Goal: Browse casually: Explore the website without a specific task or goal

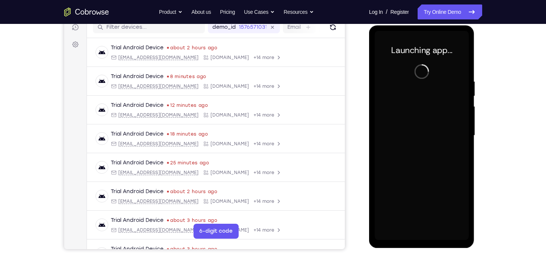
click at [423, 238] on div at bounding box center [422, 135] width 94 height 209
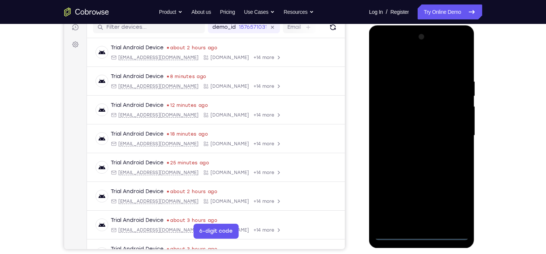
click at [423, 234] on div at bounding box center [422, 135] width 94 height 209
click at [455, 202] on div at bounding box center [422, 135] width 94 height 209
click at [399, 65] on div at bounding box center [422, 135] width 94 height 209
click at [451, 134] on div at bounding box center [422, 135] width 94 height 209
click at [414, 149] on div at bounding box center [422, 135] width 94 height 209
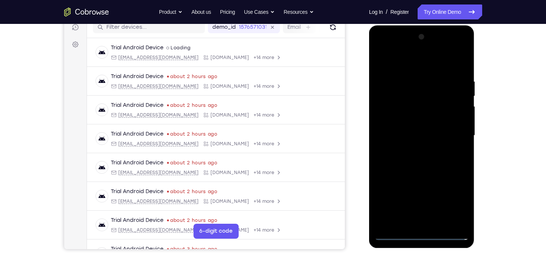
click at [417, 127] on div at bounding box center [422, 135] width 94 height 209
click at [416, 121] on div at bounding box center [422, 135] width 94 height 209
click at [422, 133] on div at bounding box center [422, 135] width 94 height 209
click at [428, 168] on div at bounding box center [422, 135] width 94 height 209
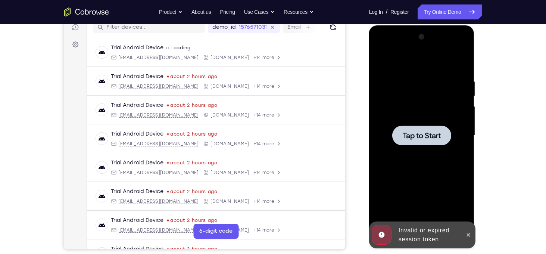
click at [426, 137] on span "Tap to Start" at bounding box center [422, 135] width 38 height 7
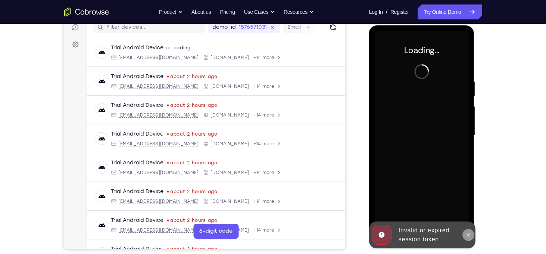
click at [473, 234] on button at bounding box center [469, 235] width 12 height 12
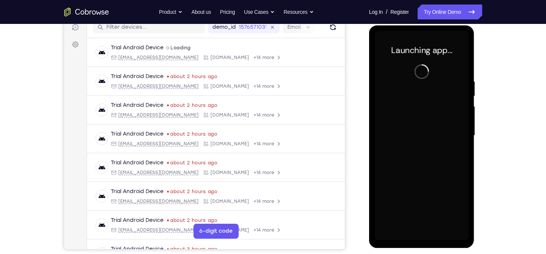
click at [417, 237] on div at bounding box center [422, 135] width 94 height 209
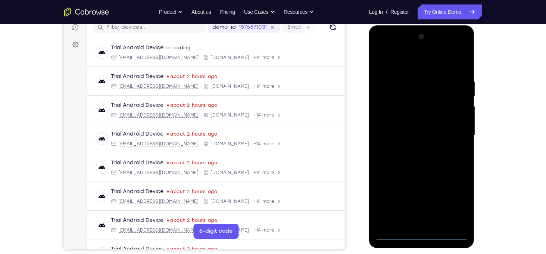
click at [422, 237] on div at bounding box center [422, 135] width 94 height 209
click at [454, 205] on div at bounding box center [422, 135] width 94 height 209
click at [393, 66] on div at bounding box center [422, 135] width 94 height 209
click at [453, 131] on div at bounding box center [422, 135] width 94 height 209
click at [437, 214] on div at bounding box center [422, 135] width 94 height 209
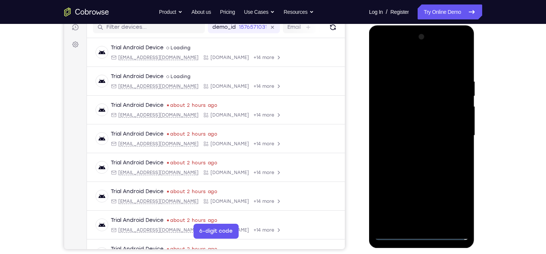
click at [416, 149] on div at bounding box center [422, 135] width 94 height 209
click at [407, 128] on div at bounding box center [422, 135] width 94 height 209
click at [406, 123] on div at bounding box center [422, 135] width 94 height 209
click at [411, 132] on div at bounding box center [422, 135] width 94 height 209
click at [431, 160] on div at bounding box center [422, 135] width 94 height 209
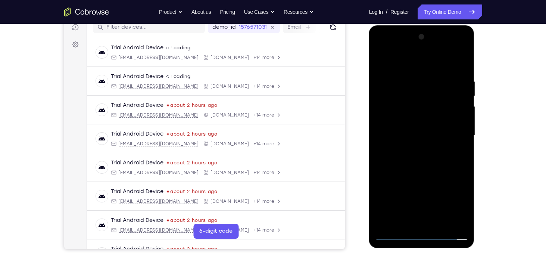
click at [442, 224] on div at bounding box center [422, 135] width 94 height 209
click at [423, 176] on div at bounding box center [422, 135] width 94 height 209
click at [418, 149] on div at bounding box center [422, 135] width 94 height 209
drag, startPoint x: 402, startPoint y: 66, endPoint x: 389, endPoint y: 24, distance: 43.6
click at [389, 25] on html "Online web based iOS Simulators and Android Emulators. Run iPhone, iPad, Mobile…" at bounding box center [422, 137] width 106 height 224
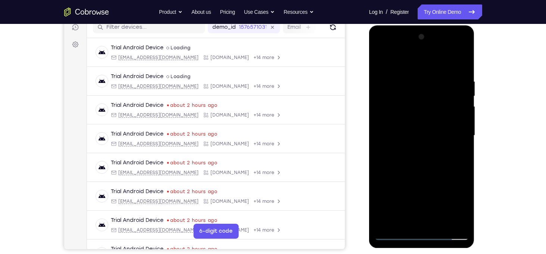
click at [405, 222] on div at bounding box center [422, 135] width 94 height 209
click at [445, 177] on div at bounding box center [422, 135] width 94 height 209
click at [457, 152] on div at bounding box center [422, 135] width 94 height 209
click at [384, 61] on div at bounding box center [422, 135] width 94 height 209
click at [418, 128] on div at bounding box center [422, 135] width 94 height 209
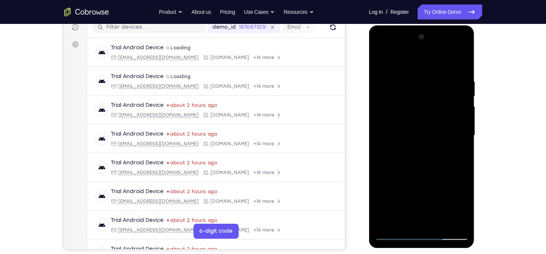
click at [463, 209] on div at bounding box center [422, 135] width 94 height 209
click at [407, 221] on div at bounding box center [422, 135] width 94 height 209
drag, startPoint x: 426, startPoint y: 214, endPoint x: 420, endPoint y: 169, distance: 44.8
click at [420, 169] on div at bounding box center [422, 135] width 94 height 209
click at [433, 183] on div at bounding box center [422, 135] width 94 height 209
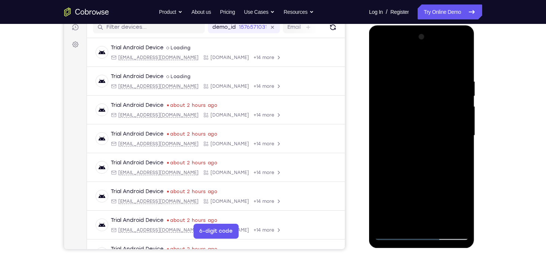
click at [433, 183] on div at bounding box center [422, 135] width 94 height 209
click at [458, 152] on div at bounding box center [422, 135] width 94 height 209
click at [381, 63] on div at bounding box center [422, 135] width 94 height 209
click at [410, 118] on div at bounding box center [422, 135] width 94 height 209
click at [462, 206] on div at bounding box center [422, 135] width 94 height 209
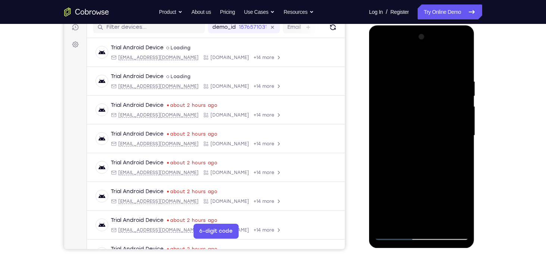
click at [381, 63] on div at bounding box center [422, 135] width 94 height 209
click at [416, 121] on div at bounding box center [422, 135] width 94 height 209
click at [378, 61] on div at bounding box center [422, 135] width 94 height 209
click at [383, 61] on div at bounding box center [422, 135] width 94 height 209
click at [406, 78] on div at bounding box center [422, 135] width 94 height 209
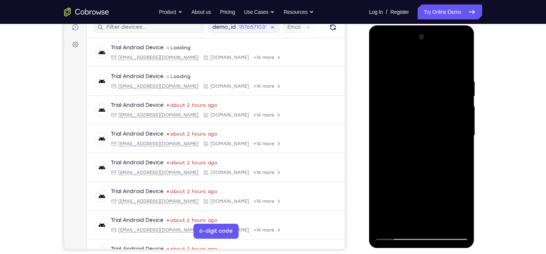
click at [465, 127] on div at bounding box center [422, 135] width 94 height 209
click at [464, 105] on div at bounding box center [422, 135] width 94 height 209
click at [462, 99] on div at bounding box center [422, 135] width 94 height 209
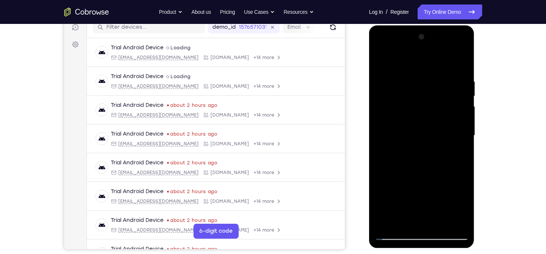
click at [462, 99] on div at bounding box center [422, 135] width 94 height 209
click at [456, 147] on div at bounding box center [422, 135] width 94 height 209
click at [464, 125] on div at bounding box center [422, 135] width 94 height 209
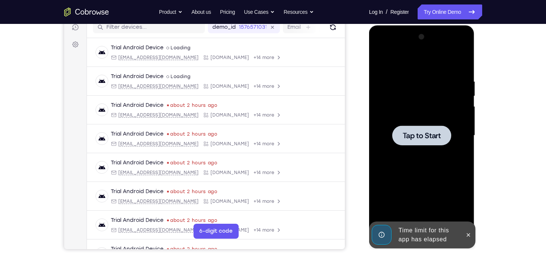
click at [421, 136] on span "Tap to Start" at bounding box center [422, 135] width 38 height 7
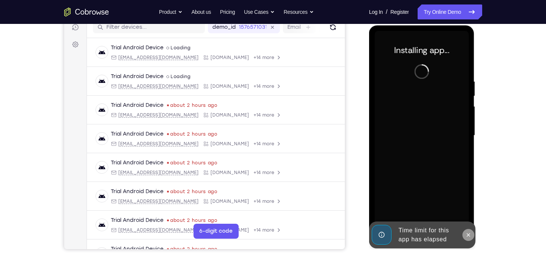
click at [466, 236] on icon at bounding box center [469, 235] width 6 height 6
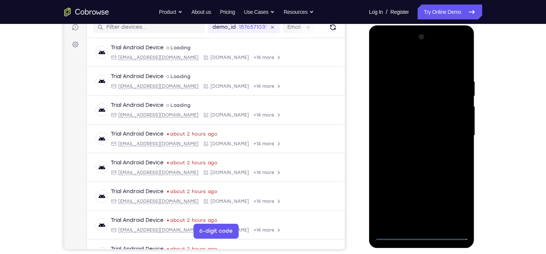
click at [423, 238] on div at bounding box center [422, 135] width 94 height 209
click at [457, 203] on div at bounding box center [422, 135] width 94 height 209
click at [386, 61] on div at bounding box center [422, 135] width 94 height 209
click at [453, 136] on div at bounding box center [422, 135] width 94 height 209
click at [414, 150] on div at bounding box center [422, 135] width 94 height 209
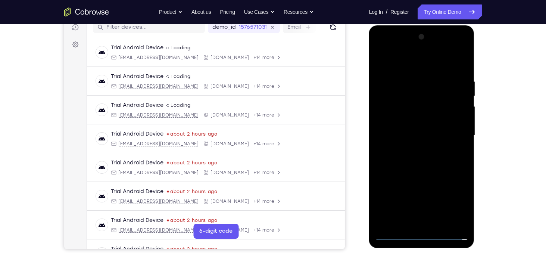
click at [407, 127] on div at bounding box center [422, 135] width 94 height 209
click at [407, 120] on div at bounding box center [422, 135] width 94 height 209
click at [425, 134] on div at bounding box center [422, 135] width 94 height 209
click at [426, 164] on div at bounding box center [422, 135] width 94 height 209
click at [442, 224] on div at bounding box center [422, 135] width 94 height 209
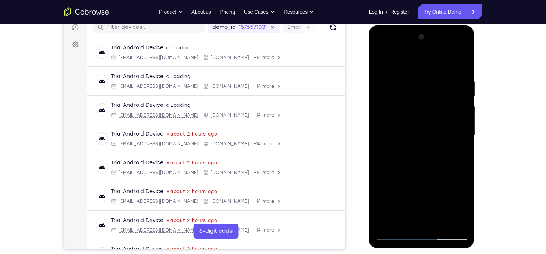
click at [427, 176] on div at bounding box center [422, 135] width 94 height 209
click at [422, 115] on div at bounding box center [422, 135] width 94 height 209
click at [404, 222] on div at bounding box center [422, 135] width 94 height 209
drag, startPoint x: 408, startPoint y: 208, endPoint x: 407, endPoint y: 180, distance: 28.8
click at [407, 180] on div at bounding box center [422, 135] width 94 height 209
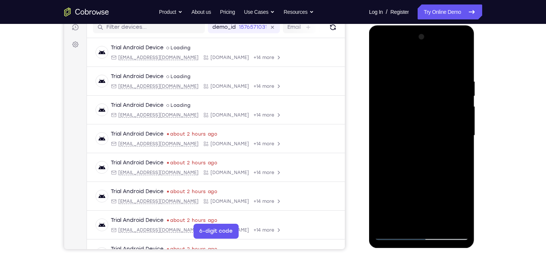
drag, startPoint x: 435, startPoint y: 187, endPoint x: 423, endPoint y: 273, distance: 87.0
click at [423, 249] on html "Online web based iOS Simulators and Android Emulators. Run iPhone, iPad, Mobile…" at bounding box center [422, 137] width 106 height 224
drag, startPoint x: 412, startPoint y: 209, endPoint x: 413, endPoint y: 181, distance: 27.7
click at [413, 181] on div at bounding box center [422, 135] width 94 height 209
click at [381, 177] on div at bounding box center [422, 135] width 94 height 209
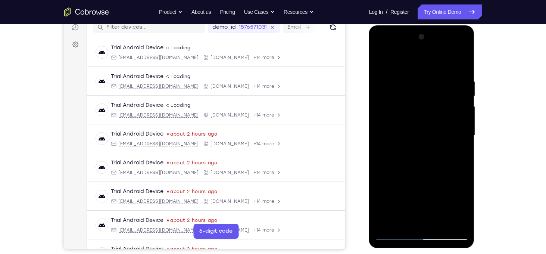
click at [442, 171] on div at bounding box center [422, 135] width 94 height 209
click at [457, 152] on div at bounding box center [422, 135] width 94 height 209
click at [434, 121] on div at bounding box center [422, 135] width 94 height 209
click at [457, 189] on div at bounding box center [422, 135] width 94 height 209
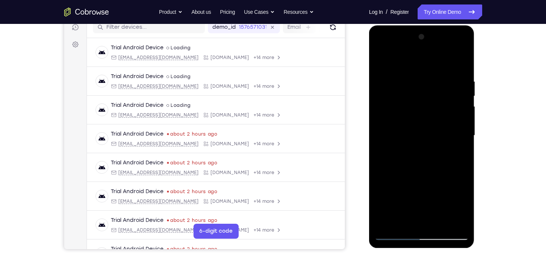
click at [463, 210] on div at bounding box center [422, 135] width 94 height 209
click at [407, 220] on div at bounding box center [422, 135] width 94 height 209
drag, startPoint x: 423, startPoint y: 205, endPoint x: 411, endPoint y: 111, distance: 94.7
click at [411, 111] on div at bounding box center [422, 135] width 94 height 209
drag, startPoint x: 423, startPoint y: 208, endPoint x: 426, endPoint y: 155, distance: 52.7
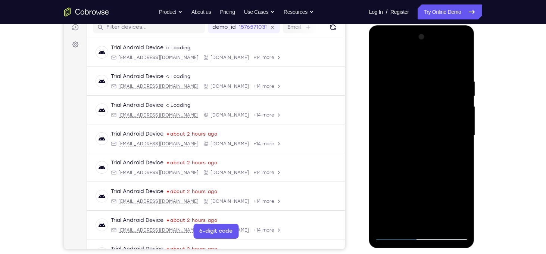
click at [426, 155] on div at bounding box center [422, 135] width 94 height 209
drag, startPoint x: 385, startPoint y: 202, endPoint x: 384, endPoint y: 158, distance: 43.7
click at [384, 158] on div at bounding box center [422, 135] width 94 height 209
click at [383, 188] on div at bounding box center [422, 135] width 94 height 209
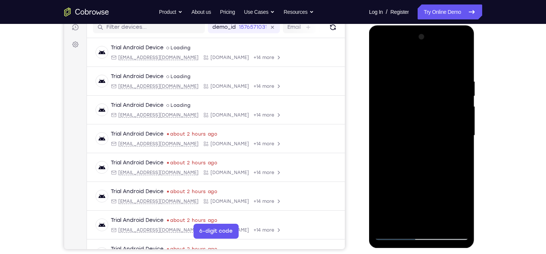
click at [383, 188] on div at bounding box center [422, 135] width 94 height 209
click at [457, 149] on div at bounding box center [422, 135] width 94 height 209
click at [420, 140] on div at bounding box center [422, 135] width 94 height 209
click at [437, 194] on div at bounding box center [422, 135] width 94 height 209
click at [455, 195] on div at bounding box center [422, 135] width 94 height 209
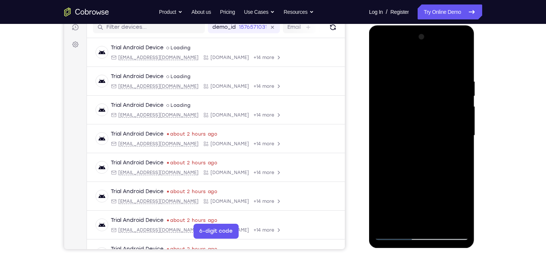
click at [405, 223] on div at bounding box center [422, 135] width 94 height 209
click at [391, 179] on div at bounding box center [422, 135] width 94 height 209
click at [382, 177] on div at bounding box center [422, 135] width 94 height 209
click at [392, 134] on div at bounding box center [422, 135] width 94 height 209
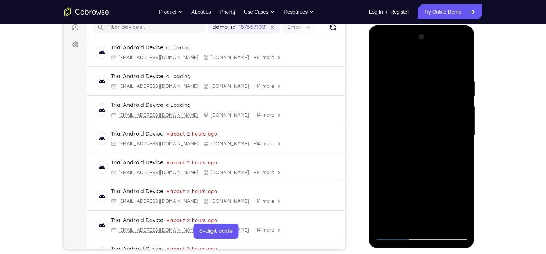
click at [404, 222] on div at bounding box center [422, 135] width 94 height 209
click at [466, 209] on div at bounding box center [422, 135] width 94 height 209
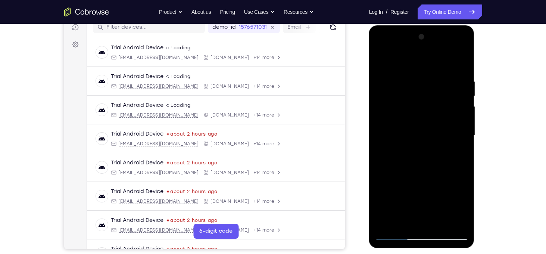
click at [466, 209] on div at bounding box center [422, 135] width 94 height 209
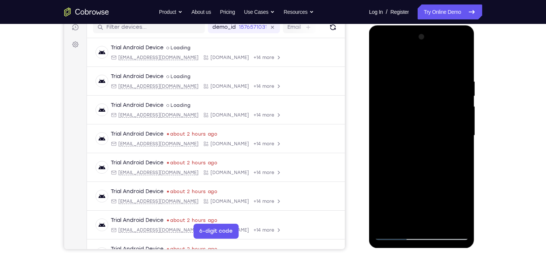
click at [395, 105] on div at bounding box center [422, 135] width 94 height 209
click at [401, 172] on div at bounding box center [422, 135] width 94 height 209
click at [405, 220] on div at bounding box center [422, 135] width 94 height 209
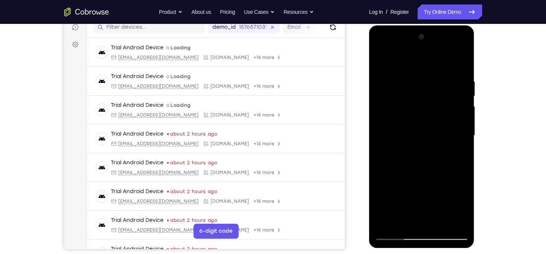
click at [404, 220] on div at bounding box center [422, 135] width 94 height 209
click at [389, 177] on div at bounding box center [422, 135] width 94 height 209
click at [377, 176] on div at bounding box center [422, 135] width 94 height 209
click at [407, 127] on div at bounding box center [422, 135] width 94 height 209
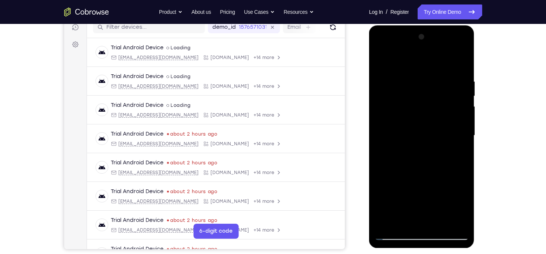
click at [407, 127] on div at bounding box center [422, 135] width 94 height 209
click at [399, 219] on div at bounding box center [422, 135] width 94 height 209
click at [403, 157] on div at bounding box center [422, 135] width 94 height 209
click at [465, 209] on div at bounding box center [422, 135] width 94 height 209
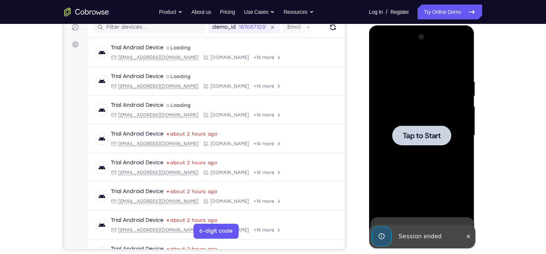
click at [417, 135] on span "Tap to Start" at bounding box center [422, 135] width 38 height 7
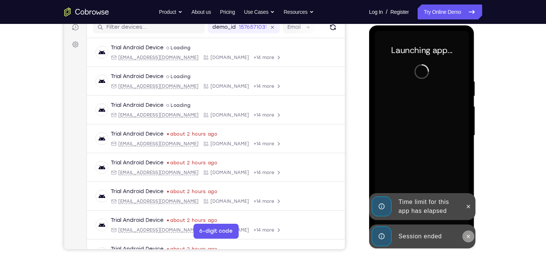
click at [469, 234] on icon at bounding box center [469, 236] width 6 height 6
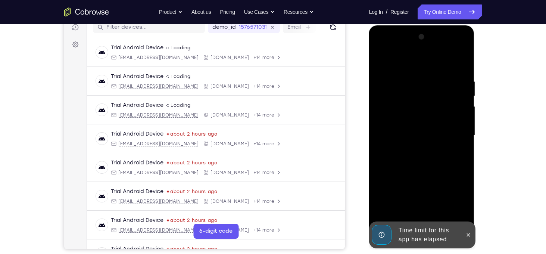
click at [469, 234] on icon at bounding box center [469, 235] width 6 height 6
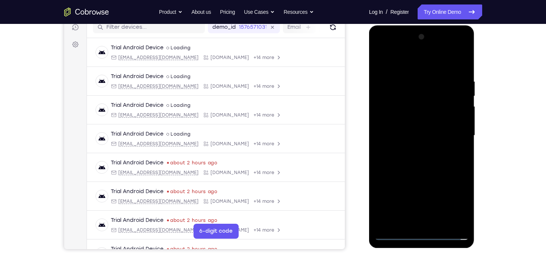
click at [423, 233] on div at bounding box center [422, 135] width 94 height 209
click at [453, 204] on div at bounding box center [422, 135] width 94 height 209
click at [403, 64] on div at bounding box center [422, 135] width 94 height 209
click at [454, 133] on div at bounding box center [422, 135] width 94 height 209
click at [416, 222] on div at bounding box center [422, 135] width 94 height 209
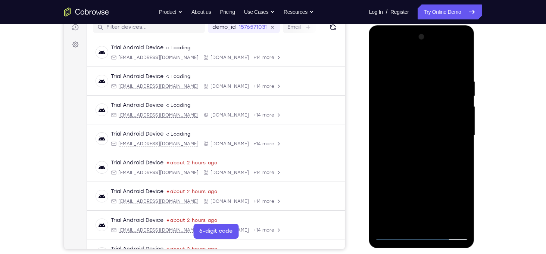
click at [412, 129] on div at bounding box center [422, 135] width 94 height 209
click at [411, 119] on div at bounding box center [422, 135] width 94 height 209
click at [429, 139] on div at bounding box center [422, 135] width 94 height 209
click at [424, 166] on div at bounding box center [422, 135] width 94 height 209
drag, startPoint x: 425, startPoint y: 67, endPoint x: 417, endPoint y: 21, distance: 46.6
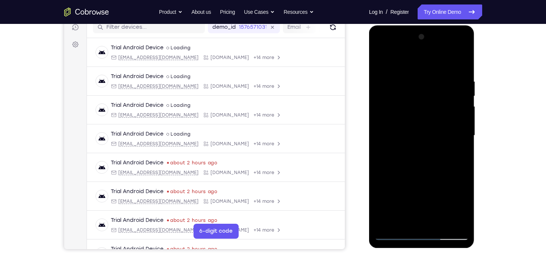
click at [417, 25] on html "Online web based iOS Simulators and Android Emulators. Run iPhone, iPad, Mobile…" at bounding box center [422, 137] width 106 height 224
click at [443, 165] on div at bounding box center [422, 135] width 94 height 209
click at [443, 224] on div at bounding box center [422, 135] width 94 height 209
click at [433, 176] on div at bounding box center [422, 135] width 94 height 209
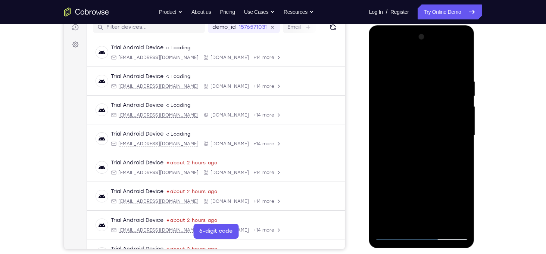
click at [416, 119] on div at bounding box center [422, 135] width 94 height 209
click at [396, 207] on div at bounding box center [422, 135] width 94 height 209
click at [398, 193] on div at bounding box center [422, 135] width 94 height 209
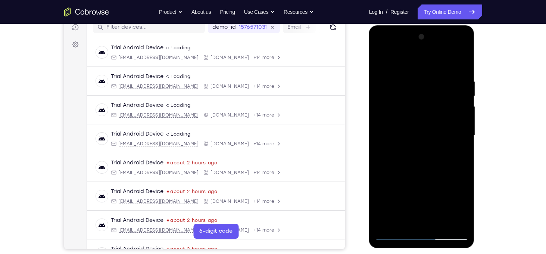
click at [401, 220] on div at bounding box center [422, 135] width 94 height 209
click at [402, 220] on div at bounding box center [422, 135] width 94 height 209
drag, startPoint x: 421, startPoint y: 198, endPoint x: 418, endPoint y: 163, distance: 35.3
click at [418, 163] on div at bounding box center [422, 135] width 94 height 209
click at [414, 172] on div at bounding box center [422, 135] width 94 height 209
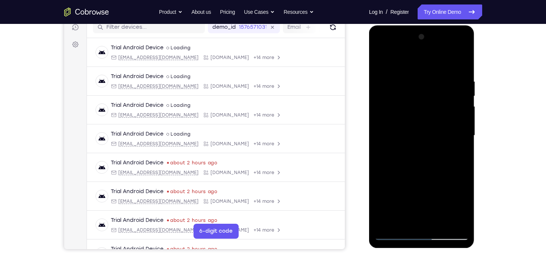
click at [414, 172] on div at bounding box center [422, 135] width 94 height 209
click at [457, 147] on div at bounding box center [422, 135] width 94 height 209
click at [377, 66] on div at bounding box center [422, 135] width 94 height 209
click at [383, 63] on div at bounding box center [422, 135] width 94 height 209
click at [413, 79] on div at bounding box center [422, 135] width 94 height 209
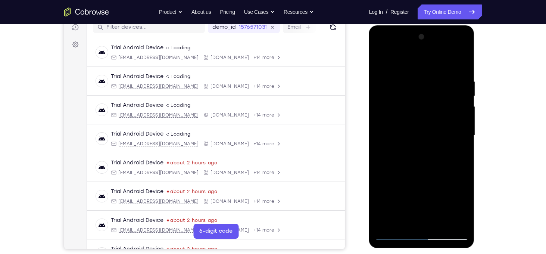
click at [462, 118] on div at bounding box center [422, 135] width 94 height 209
click at [461, 112] on div at bounding box center [422, 135] width 94 height 209
click at [384, 136] on div at bounding box center [422, 135] width 94 height 209
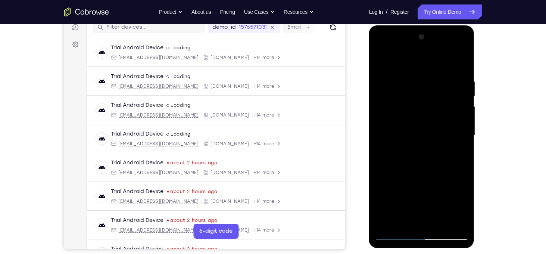
click at [449, 218] on div at bounding box center [422, 135] width 94 height 209
click at [383, 154] on div at bounding box center [422, 135] width 94 height 209
click at [453, 219] on div at bounding box center [422, 135] width 94 height 209
click at [385, 153] on div at bounding box center [422, 135] width 94 height 209
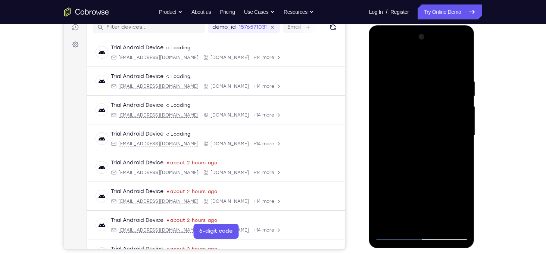
click at [385, 153] on div at bounding box center [422, 135] width 94 height 209
drag, startPoint x: 381, startPoint y: 194, endPoint x: 921, endPoint y: 208, distance: 539.6
click at [476, 183] on html "Online web based iOS Simulators and Android Emulators. Run iPhone, iPad, Mobile…" at bounding box center [422, 137] width 106 height 224
drag, startPoint x: 381, startPoint y: 187, endPoint x: 553, endPoint y: 161, distance: 174.1
click at [476, 161] on html "Online web based iOS Simulators and Android Emulators. Run iPhone, iPad, Mobile…" at bounding box center [422, 137] width 106 height 224
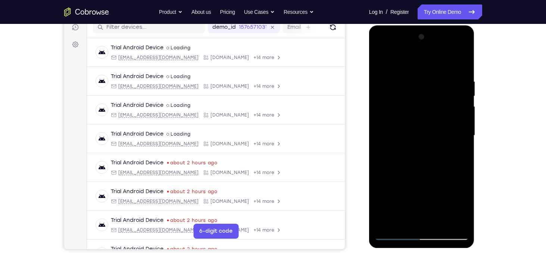
click at [450, 222] on div at bounding box center [422, 135] width 94 height 209
click at [458, 186] on div at bounding box center [422, 135] width 94 height 209
click at [463, 129] on div at bounding box center [422, 135] width 94 height 209
click at [463, 62] on div at bounding box center [422, 135] width 94 height 209
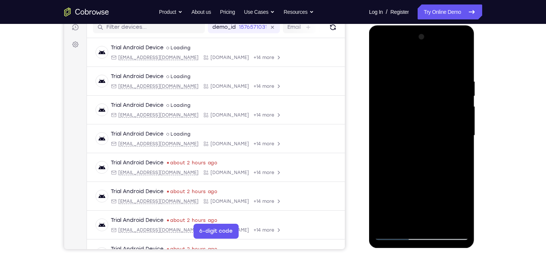
click at [460, 63] on div at bounding box center [422, 135] width 94 height 209
click at [441, 223] on div at bounding box center [422, 135] width 94 height 209
click at [416, 116] on div at bounding box center [422, 135] width 94 height 209
click at [415, 199] on div at bounding box center [422, 135] width 94 height 209
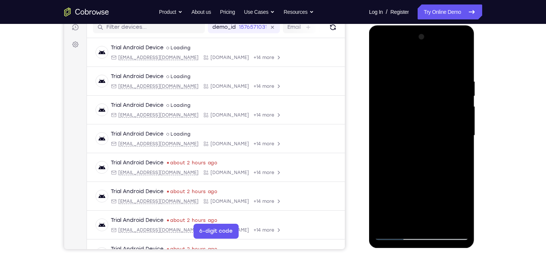
click at [413, 223] on div at bounding box center [422, 135] width 94 height 209
click at [402, 220] on div at bounding box center [422, 135] width 94 height 209
drag, startPoint x: 434, startPoint y: 201, endPoint x: 448, endPoint y: 84, distance: 117.3
click at [448, 84] on div at bounding box center [422, 135] width 94 height 209
drag, startPoint x: 422, startPoint y: 198, endPoint x: 426, endPoint y: 133, distance: 65.5
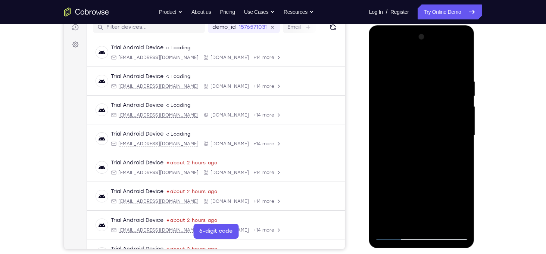
click at [426, 133] on div at bounding box center [422, 135] width 94 height 209
click at [384, 186] on div at bounding box center [422, 135] width 94 height 209
click at [460, 148] on div at bounding box center [422, 135] width 94 height 209
click at [383, 60] on div at bounding box center [422, 135] width 94 height 209
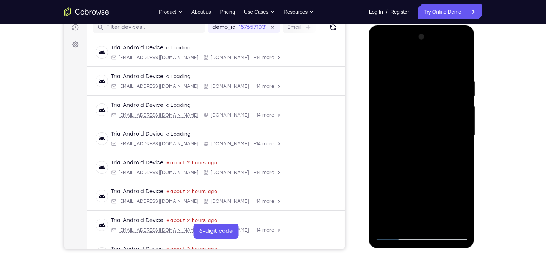
click at [383, 60] on div at bounding box center [422, 135] width 94 height 209
drag, startPoint x: 423, startPoint y: 90, endPoint x: 423, endPoint y: 240, distance: 150.1
click at [423, 240] on div at bounding box center [422, 136] width 106 height 222
click at [415, 73] on div at bounding box center [422, 135] width 94 height 209
click at [457, 114] on div at bounding box center [422, 135] width 94 height 209
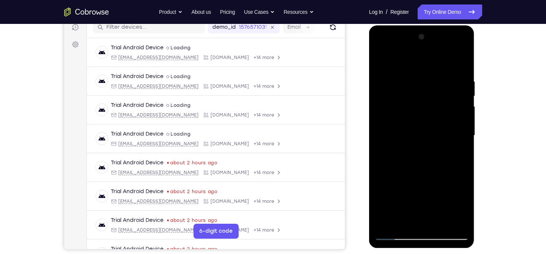
click at [457, 114] on div at bounding box center [422, 135] width 94 height 209
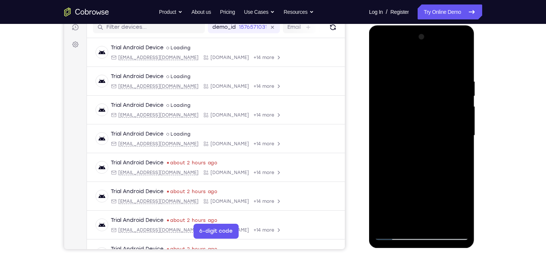
click at [457, 114] on div at bounding box center [422, 135] width 94 height 209
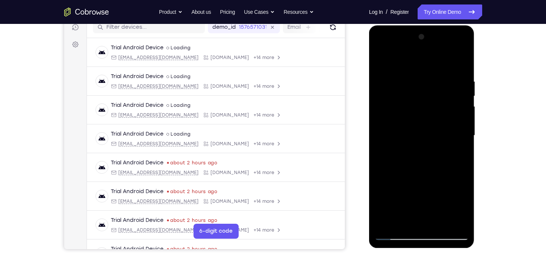
click at [457, 114] on div at bounding box center [422, 135] width 94 height 209
click at [377, 127] on div at bounding box center [422, 135] width 94 height 209
click at [460, 110] on div at bounding box center [422, 135] width 94 height 209
click at [464, 110] on div at bounding box center [422, 135] width 94 height 209
click at [461, 105] on div at bounding box center [422, 135] width 94 height 209
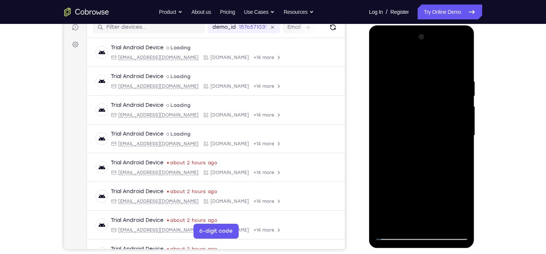
click at [461, 105] on div at bounding box center [422, 135] width 94 height 209
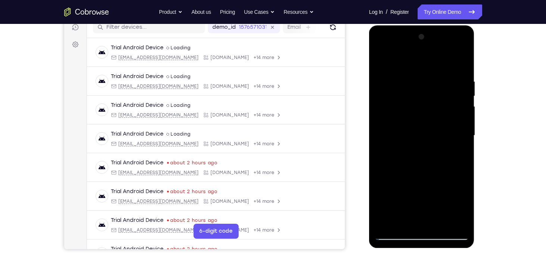
click at [461, 64] on div at bounding box center [422, 135] width 94 height 209
click at [442, 223] on div at bounding box center [422, 135] width 94 height 209
click at [403, 119] on div at bounding box center [422, 135] width 94 height 209
click at [401, 205] on div at bounding box center [422, 135] width 94 height 209
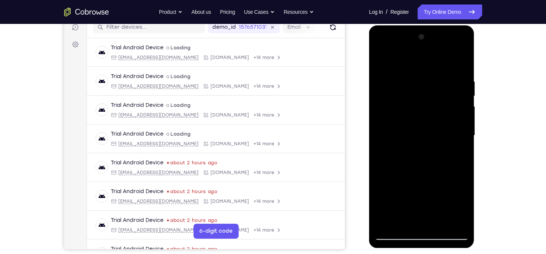
click at [380, 61] on div at bounding box center [422, 135] width 94 height 209
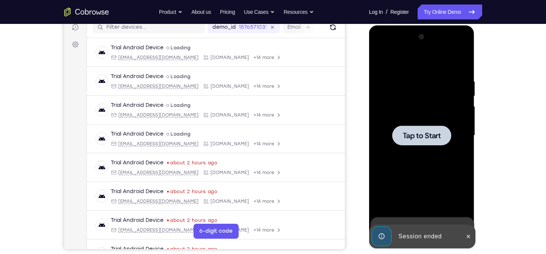
click at [426, 136] on span "Tap to Start" at bounding box center [422, 135] width 38 height 7
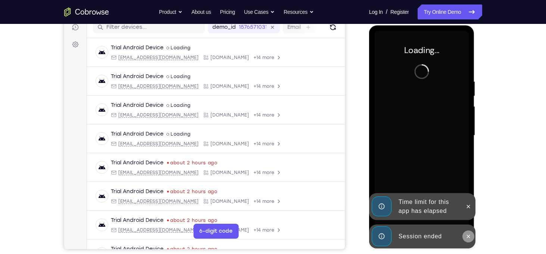
click at [469, 236] on icon at bounding box center [469, 236] width 6 height 6
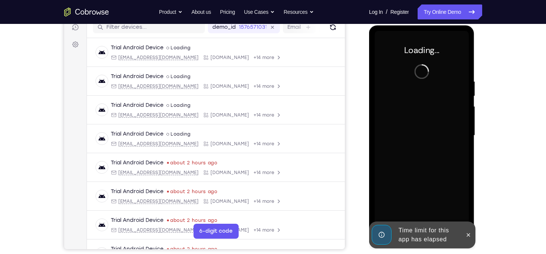
click at [469, 233] on icon at bounding box center [469, 235] width 6 height 6
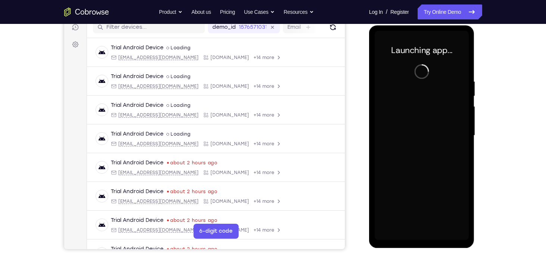
click at [421, 239] on div at bounding box center [422, 135] width 94 height 209
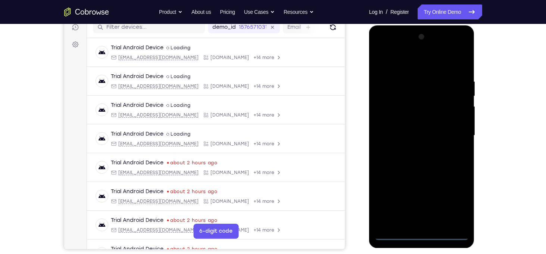
click at [421, 233] on div at bounding box center [422, 135] width 94 height 209
click at [456, 199] on div at bounding box center [422, 135] width 94 height 209
click at [390, 64] on div at bounding box center [422, 135] width 94 height 209
click at [457, 133] on div at bounding box center [422, 135] width 94 height 209
click at [414, 150] on div at bounding box center [422, 135] width 94 height 209
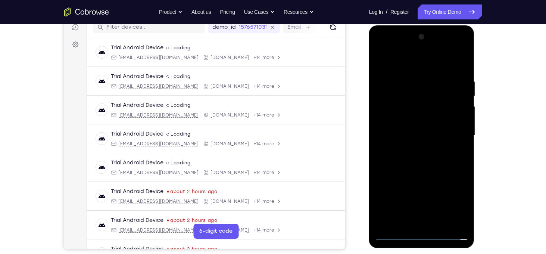
click at [412, 132] on div at bounding box center [422, 135] width 94 height 209
click at [402, 120] on div at bounding box center [422, 135] width 94 height 209
click at [405, 134] on div at bounding box center [422, 135] width 94 height 209
click at [435, 168] on div at bounding box center [422, 135] width 94 height 209
drag, startPoint x: 426, startPoint y: 66, endPoint x: 415, endPoint y: -13, distance: 79.2
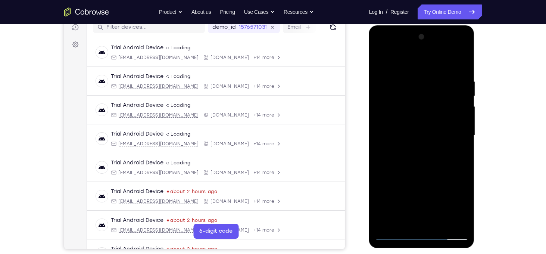
click at [415, 25] on html "Online web based iOS Simulators and Android Emulators. Run iPhone, iPad, Mobile…" at bounding box center [422, 137] width 106 height 224
click at [413, 78] on div at bounding box center [422, 135] width 94 height 209
click at [457, 106] on div at bounding box center [422, 135] width 94 height 209
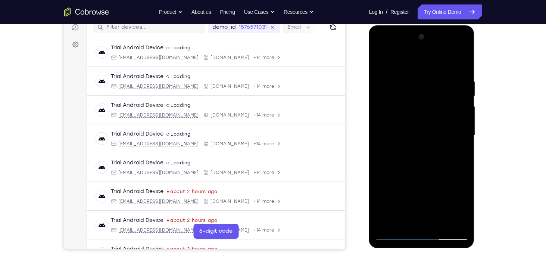
click at [457, 106] on div at bounding box center [422, 135] width 94 height 209
click at [463, 114] on div at bounding box center [422, 135] width 94 height 209
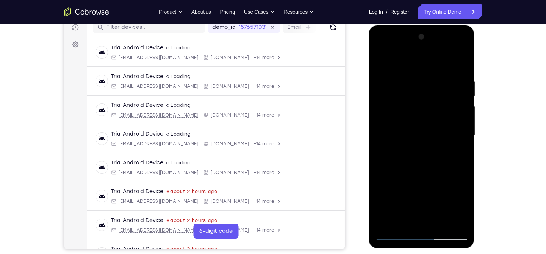
click at [463, 114] on div at bounding box center [422, 135] width 94 height 209
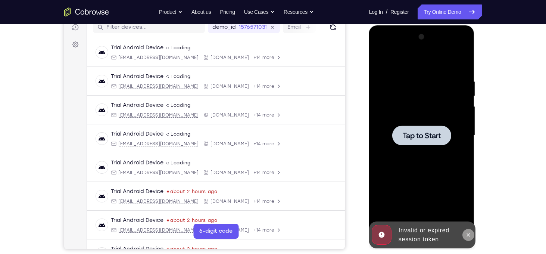
click at [466, 233] on icon at bounding box center [469, 235] width 6 height 6
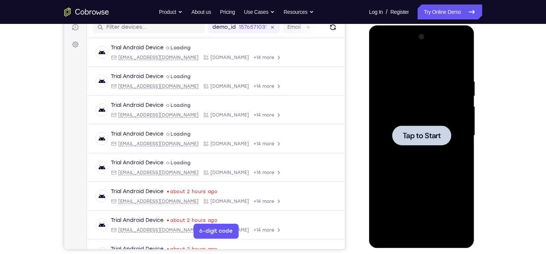
click at [430, 139] on span "Tap to Start" at bounding box center [422, 135] width 38 height 7
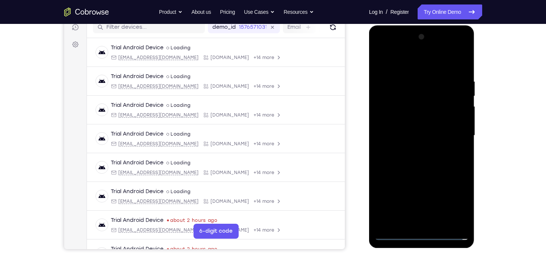
click at [421, 236] on div at bounding box center [422, 135] width 94 height 209
click at [452, 206] on div at bounding box center [422, 135] width 94 height 209
click at [389, 60] on div at bounding box center [422, 135] width 94 height 209
click at [392, 62] on div at bounding box center [422, 135] width 94 height 209
click at [457, 134] on div at bounding box center [422, 135] width 94 height 209
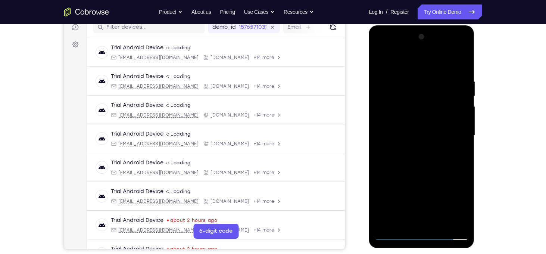
click at [413, 148] on div at bounding box center [422, 135] width 94 height 209
click at [418, 119] on div at bounding box center [422, 135] width 94 height 209
click at [404, 131] on div at bounding box center [422, 135] width 94 height 209
click at [416, 121] on div at bounding box center [422, 135] width 94 height 209
click at [405, 129] on div at bounding box center [422, 135] width 94 height 209
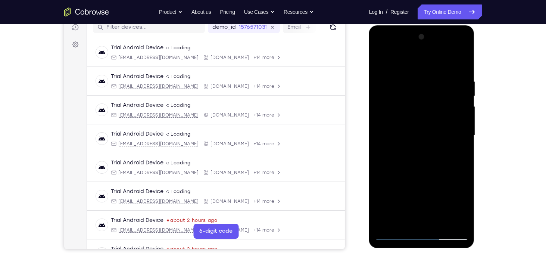
click at [421, 118] on div at bounding box center [422, 135] width 94 height 209
click at [411, 78] on div at bounding box center [422, 135] width 94 height 209
click at [463, 118] on div at bounding box center [422, 135] width 94 height 209
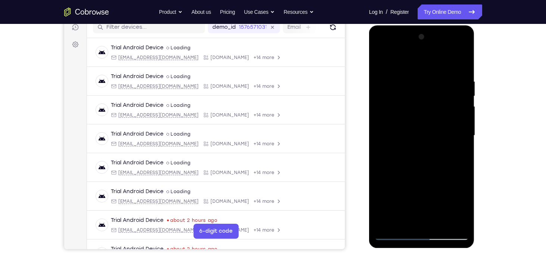
click at [463, 118] on div at bounding box center [422, 135] width 94 height 209
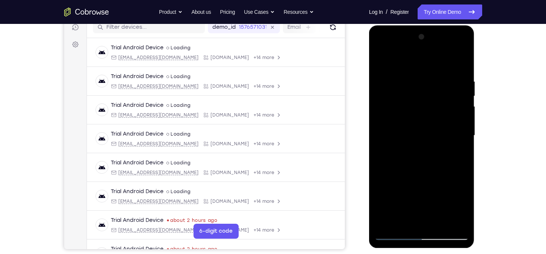
click at [463, 118] on div at bounding box center [422, 135] width 94 height 209
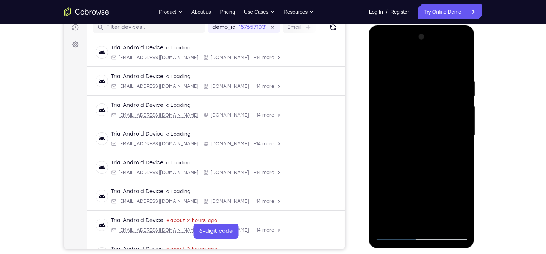
click at [464, 118] on div at bounding box center [422, 135] width 94 height 209
click at [460, 62] on div at bounding box center [422, 135] width 94 height 209
click at [442, 223] on div at bounding box center [422, 135] width 94 height 209
click at [435, 176] on div at bounding box center [422, 135] width 94 height 209
click at [414, 149] on div at bounding box center [422, 135] width 94 height 209
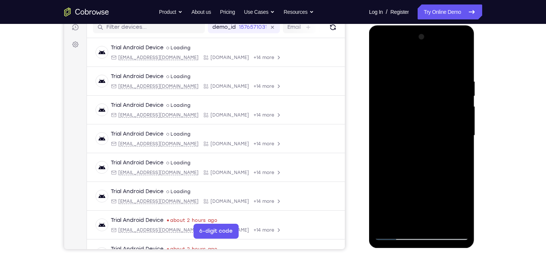
click at [404, 221] on div at bounding box center [422, 135] width 94 height 209
drag, startPoint x: 426, startPoint y: 193, endPoint x: 414, endPoint y: 85, distance: 108.9
click at [414, 85] on div at bounding box center [422, 135] width 94 height 209
drag, startPoint x: 400, startPoint y: 203, endPoint x: 396, endPoint y: 144, distance: 58.4
click at [396, 144] on div at bounding box center [422, 135] width 94 height 209
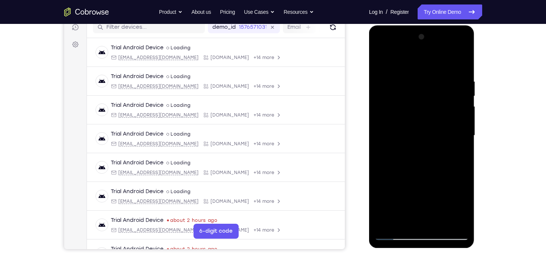
click at [384, 198] on div at bounding box center [422, 135] width 94 height 209
click at [458, 147] on div at bounding box center [422, 135] width 94 height 209
click at [382, 64] on div at bounding box center [422, 135] width 94 height 209
click at [418, 163] on div at bounding box center [422, 135] width 94 height 209
click at [404, 218] on div at bounding box center [422, 135] width 94 height 209
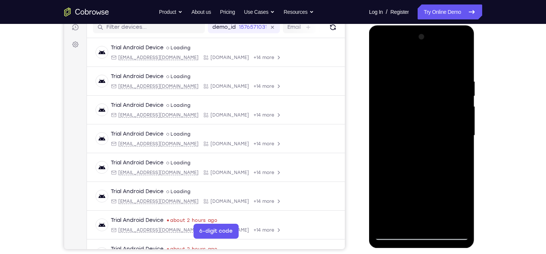
click at [380, 179] on div at bounding box center [422, 135] width 94 height 209
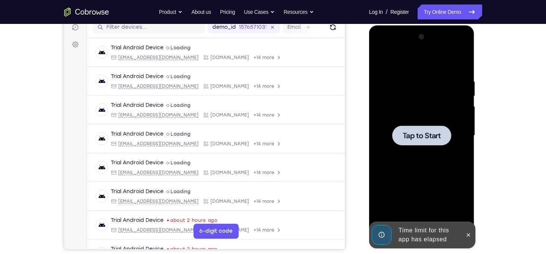
click at [405, 148] on div at bounding box center [422, 135] width 94 height 209
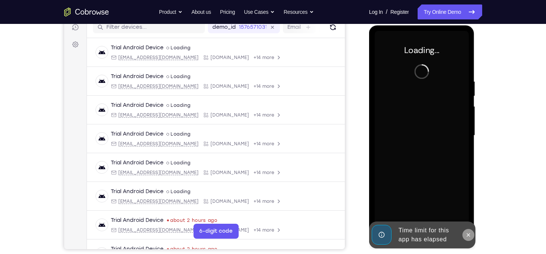
click at [470, 230] on button at bounding box center [469, 235] width 12 height 12
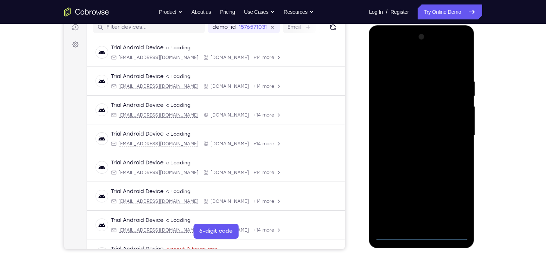
click at [425, 234] on div at bounding box center [422, 135] width 94 height 209
click at [453, 201] on div at bounding box center [422, 135] width 94 height 209
click at [390, 63] on div at bounding box center [422, 135] width 94 height 209
click at [454, 134] on div at bounding box center [422, 135] width 94 height 209
click at [416, 148] on div at bounding box center [422, 135] width 94 height 209
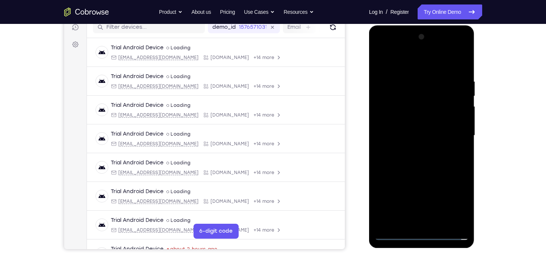
click at [413, 128] on div at bounding box center [422, 135] width 94 height 209
click at [383, 105] on div at bounding box center [422, 135] width 94 height 209
click at [386, 105] on div at bounding box center [422, 135] width 94 height 209
click at [395, 121] on div at bounding box center [422, 135] width 94 height 209
click at [421, 137] on div at bounding box center [422, 135] width 94 height 209
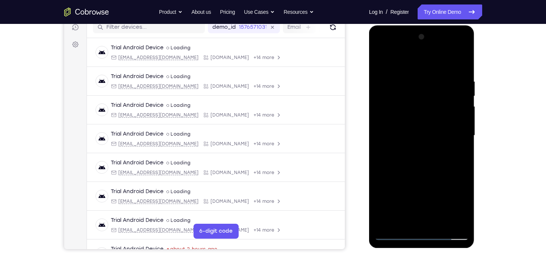
click at [426, 166] on div at bounding box center [422, 135] width 94 height 209
click at [442, 224] on div at bounding box center [422, 135] width 94 height 209
click at [466, 163] on div at bounding box center [422, 135] width 94 height 209
click at [442, 221] on div at bounding box center [422, 135] width 94 height 209
click at [429, 176] on div at bounding box center [422, 135] width 94 height 209
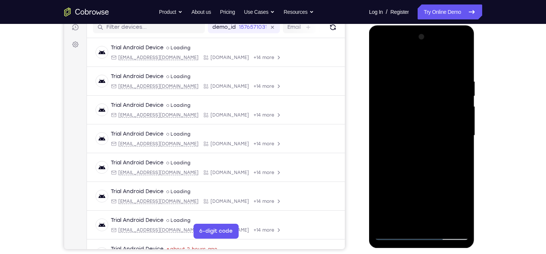
click at [415, 128] on div at bounding box center [422, 135] width 94 height 209
click at [422, 134] on div at bounding box center [422, 135] width 94 height 209
click at [411, 221] on div at bounding box center [422, 135] width 94 height 209
click at [403, 222] on div at bounding box center [422, 135] width 94 height 209
drag, startPoint x: 436, startPoint y: 202, endPoint x: 424, endPoint y: 87, distance: 115.6
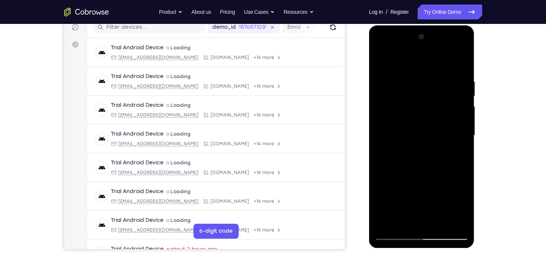
click at [424, 87] on div at bounding box center [422, 135] width 94 height 209
drag, startPoint x: 406, startPoint y: 206, endPoint x: 406, endPoint y: 106, distance: 100.1
click at [406, 106] on div at bounding box center [422, 135] width 94 height 209
drag, startPoint x: 401, startPoint y: 181, endPoint x: 392, endPoint y: 239, distance: 58.6
click at [392, 239] on div at bounding box center [422, 135] width 94 height 209
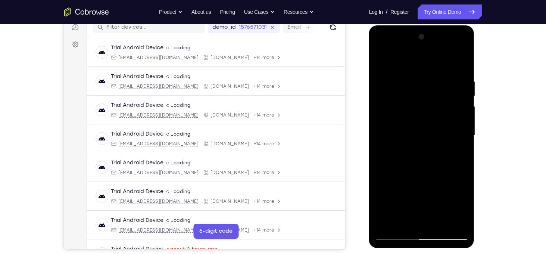
click at [381, 176] on div at bounding box center [422, 135] width 94 height 209
click at [461, 225] on div at bounding box center [422, 135] width 94 height 209
click at [380, 201] on div at bounding box center [422, 135] width 94 height 209
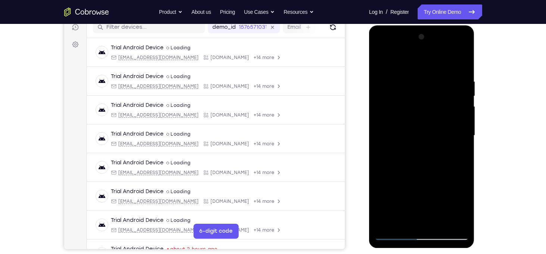
click at [380, 201] on div at bounding box center [422, 135] width 94 height 209
click at [459, 151] on div at bounding box center [422, 135] width 94 height 209
click at [381, 61] on div at bounding box center [422, 135] width 94 height 209
click at [412, 127] on div at bounding box center [422, 135] width 94 height 209
click at [405, 220] on div at bounding box center [422, 135] width 94 height 209
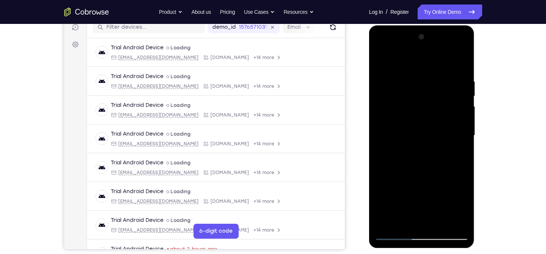
click at [383, 179] on div at bounding box center [422, 135] width 94 height 209
click at [457, 148] on div at bounding box center [422, 135] width 94 height 209
click at [385, 65] on div at bounding box center [422, 135] width 94 height 209
click at [383, 58] on div at bounding box center [422, 135] width 94 height 209
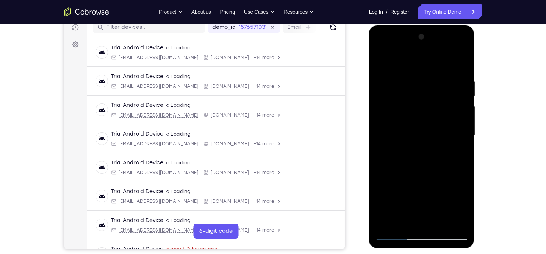
click at [416, 80] on div at bounding box center [422, 135] width 94 height 209
click at [458, 107] on div at bounding box center [422, 135] width 94 height 209
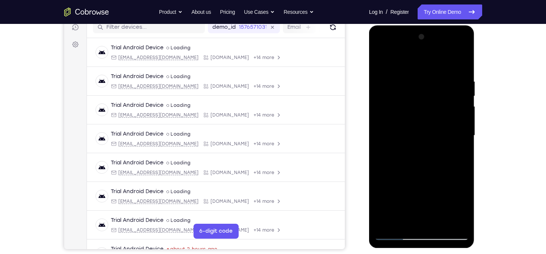
click at [458, 107] on div at bounding box center [422, 135] width 94 height 209
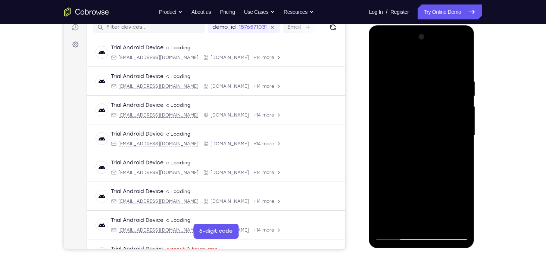
click at [458, 107] on div at bounding box center [422, 135] width 94 height 209
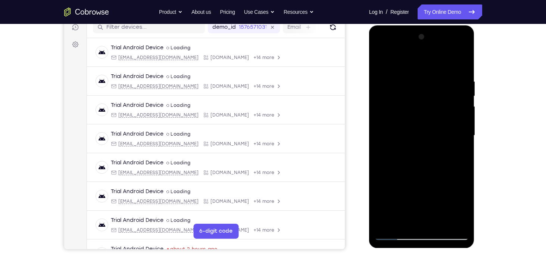
click at [458, 107] on div at bounding box center [422, 135] width 94 height 209
click at [461, 61] on div at bounding box center [422, 135] width 94 height 209
click at [439, 223] on div at bounding box center [422, 135] width 94 height 209
click at [430, 118] on div at bounding box center [422, 135] width 94 height 209
